Goal: Transaction & Acquisition: Purchase product/service

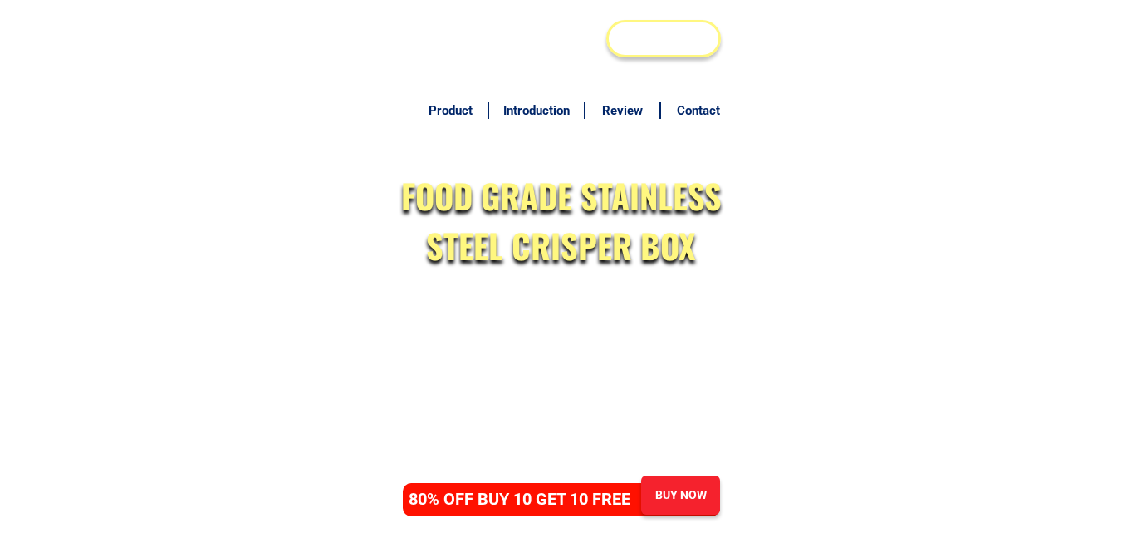
type input "09922442906"
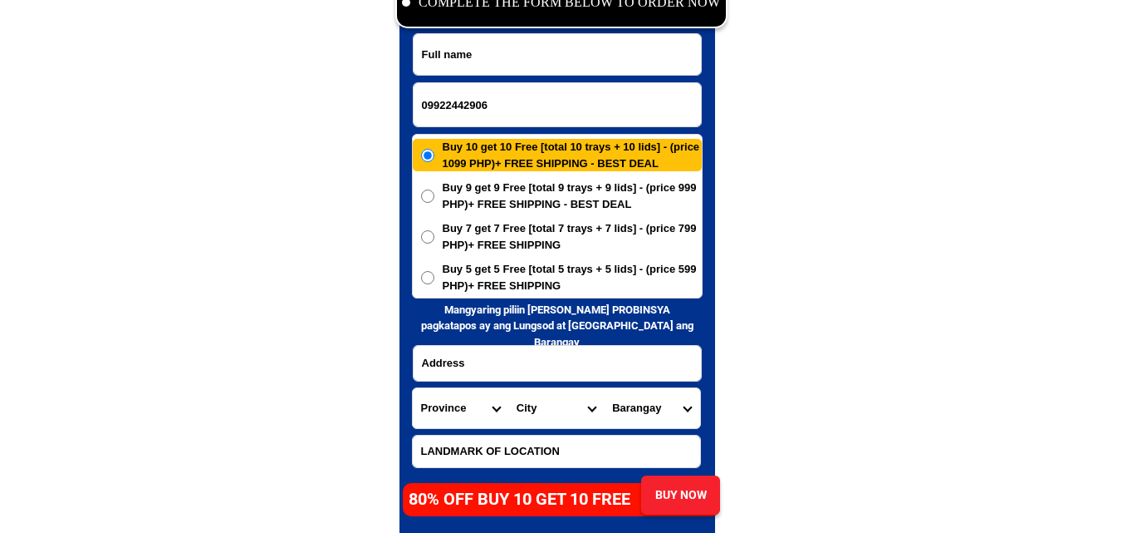
scroll to position [8101, 0]
paste input "[PERSON_NAME]"
click at [501, 52] on input "Input full_name" at bounding box center [557, 54] width 287 height 41
type input "[PERSON_NAME]"
click at [507, 365] on input "Input address" at bounding box center [557, 363] width 287 height 35
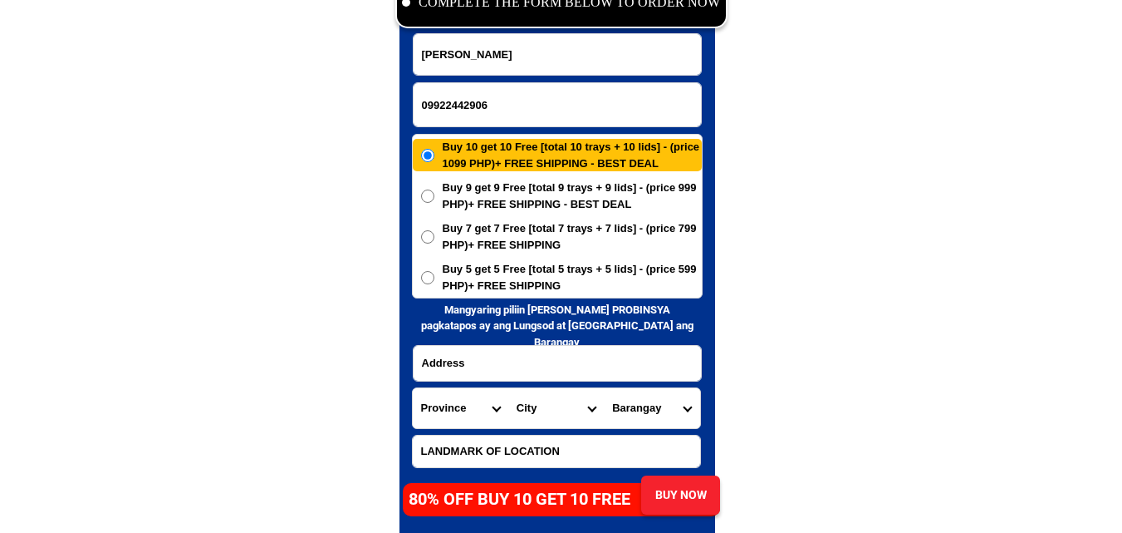
paste input "bagubayan bula cam sur. combo. 4 paisahin sabalot"
type input "bagubayan bula cam sur. combo. 4 paisahin sabalot"
click at [459, 406] on select "Province [GEOGRAPHIC_DATA] [GEOGRAPHIC_DATA] [GEOGRAPHIC_DATA] [GEOGRAPHIC_DATA…" at bounding box center [461, 408] width 96 height 40
select select "63_48"
click at [413, 388] on select "Province [GEOGRAPHIC_DATA] [GEOGRAPHIC_DATA] [GEOGRAPHIC_DATA] [GEOGRAPHIC_DATA…" at bounding box center [461, 408] width 96 height 40
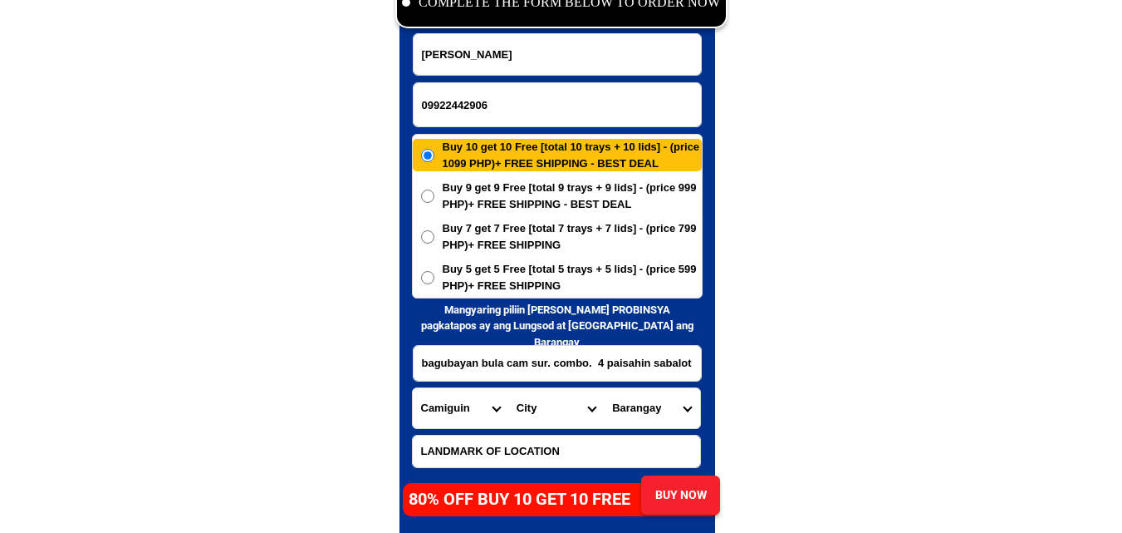
click at [494, 241] on span "Buy 7 get 7 Free [total 7 trays + 7 lids] - (price 799 PHP)+ FREE SHIPPING" at bounding box center [572, 236] width 259 height 32
click at [434, 241] on input "Buy 7 get 7 Free [total 7 trays + 7 lids] - (price 799 PHP)+ FREE SHIPPING" at bounding box center [427, 236] width 13 height 13
radio input "true"
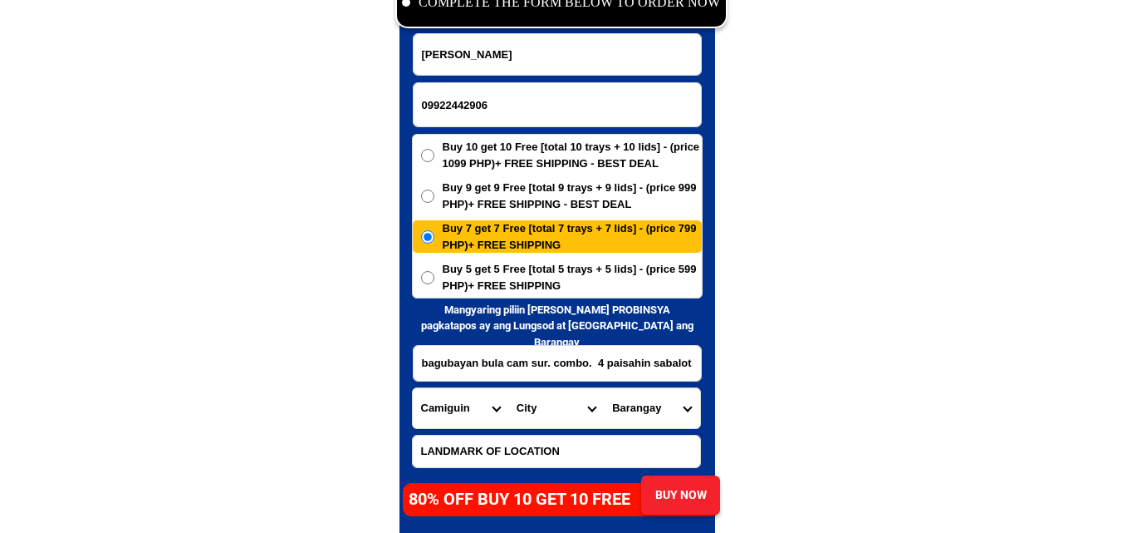
drag, startPoint x: 462, startPoint y: 290, endPoint x: 464, endPoint y: 331, distance: 41.6
click at [463, 291] on span "Buy 5 get 5 Free [total 5 trays + 5 lids] - (price 599 PHP)+ FREE SHIPPING" at bounding box center [572, 277] width 259 height 32
click at [434, 284] on input "Buy 5 get 5 Free [total 5 trays + 5 lids] - (price 599 PHP)+ FREE SHIPPING" at bounding box center [427, 277] width 13 height 13
radio input "true"
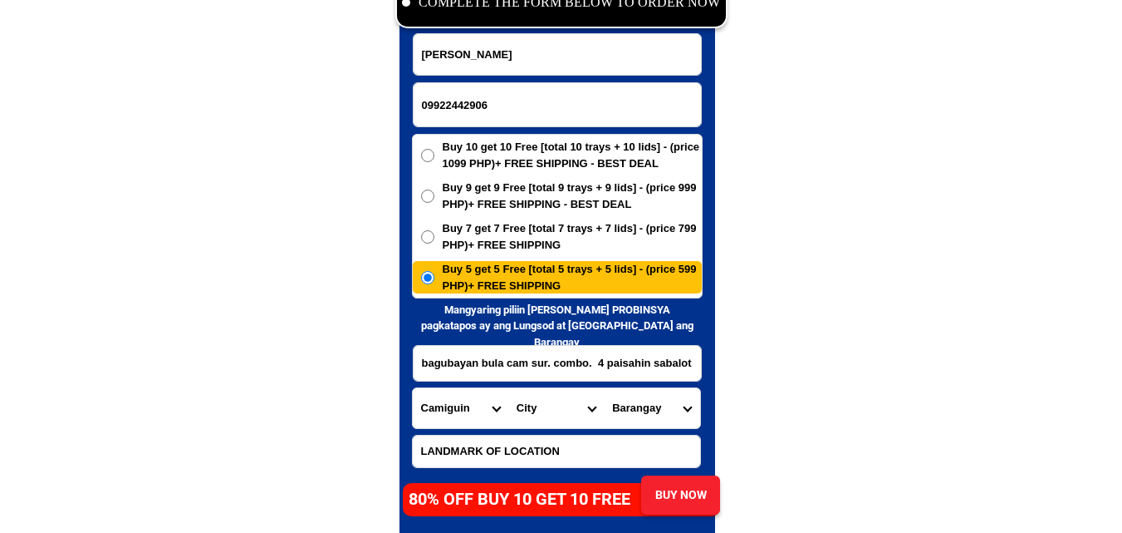
click at [448, 411] on select "Province [GEOGRAPHIC_DATA] [GEOGRAPHIC_DATA] [GEOGRAPHIC_DATA] [GEOGRAPHIC_DATA…" at bounding box center [461, 408] width 96 height 40
select select "63_374"
click at [413, 388] on select "Province [GEOGRAPHIC_DATA] [GEOGRAPHIC_DATA] [GEOGRAPHIC_DATA] [GEOGRAPHIC_DATA…" at bounding box center [461, 408] width 96 height 40
click at [523, 410] on select "City Baao Balatan Bombon Buhi [PERSON_NAME][GEOGRAPHIC_DATA] Calabanga [GEOGRAP…" at bounding box center [556, 408] width 96 height 40
select select "63_3742503"
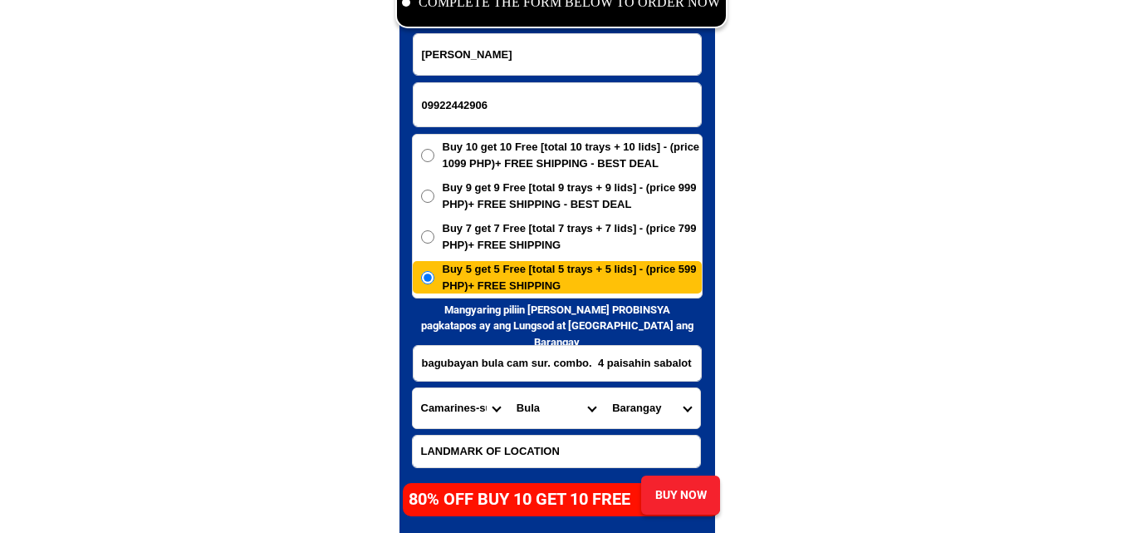
click at [508, 388] on select "City Baao Balatan Bombon Buhi [PERSON_NAME][GEOGRAPHIC_DATA] Calabanga [GEOGRAP…" at bounding box center [556, 408] width 96 height 40
click at [654, 410] on select "Barangay Bagoladio Bagumbayan Balaogan Caorasan Casugad Causip Fabrica Inoyonan…" at bounding box center [652, 408] width 96 height 40
select select "63_37425035991"
click at [604, 388] on select "Barangay Bagoladio Bagumbayan Balaogan Caorasan Casugad Causip Fabrica Inoyonan…" at bounding box center [652, 408] width 96 height 40
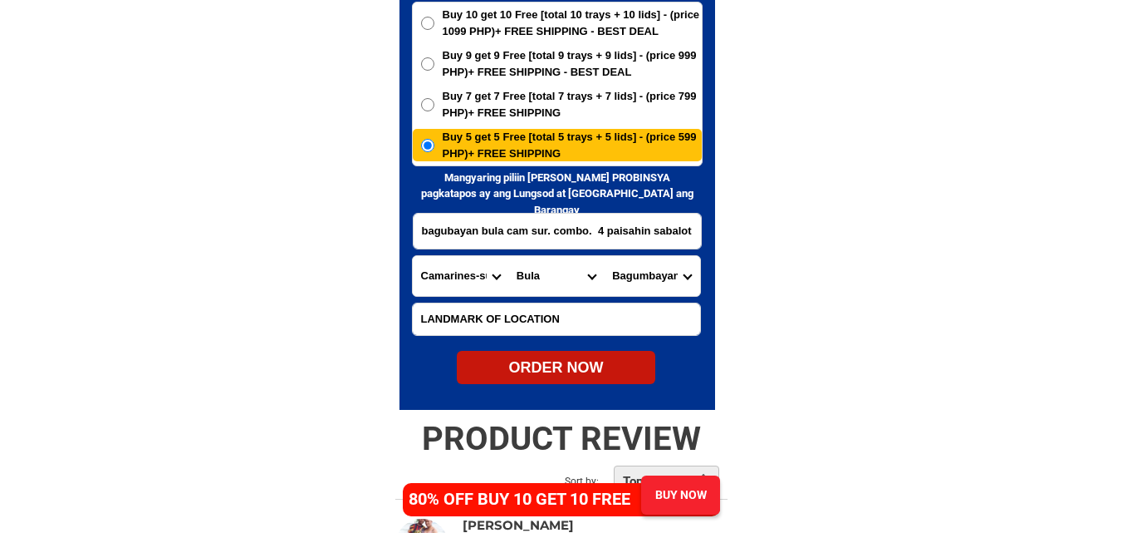
scroll to position [8267, 0]
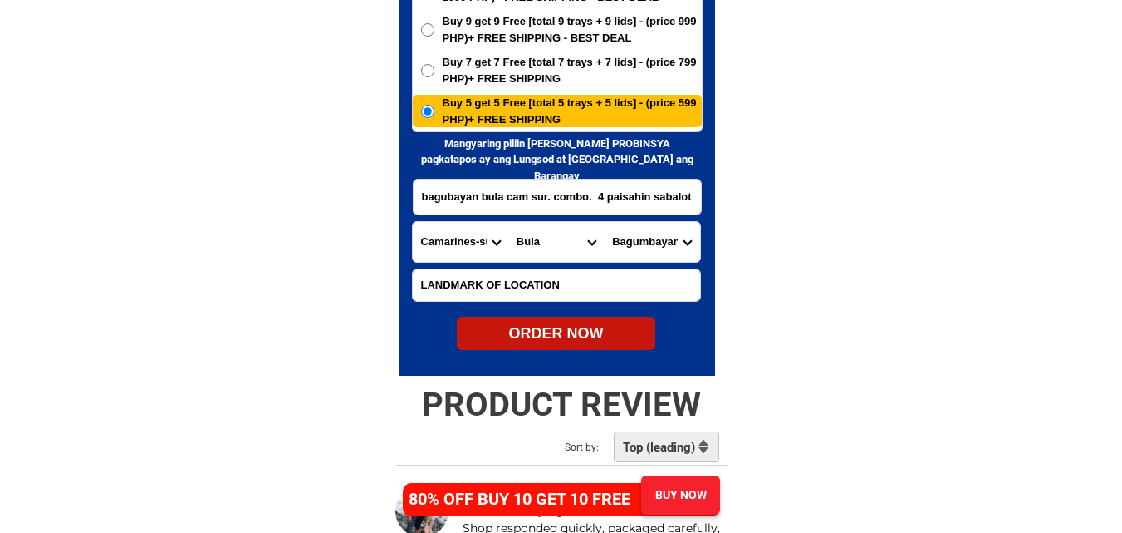
click at [553, 334] on div "ORDER NOW" at bounding box center [556, 333] width 199 height 22
radio input "true"
